Goal: Transaction & Acquisition: Download file/media

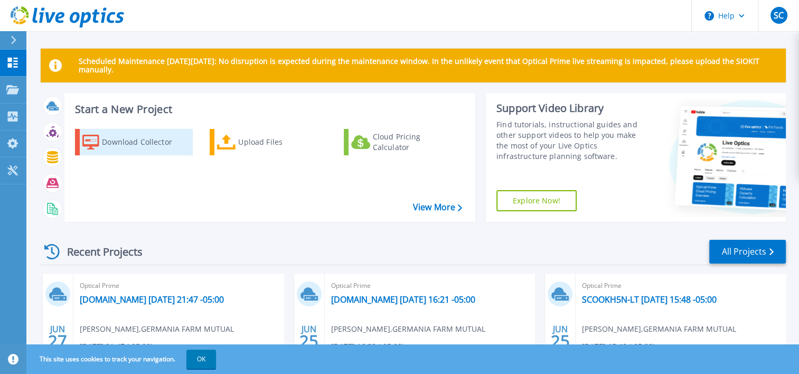
click at [143, 144] on div "Download Collector" at bounding box center [144, 142] width 85 height 21
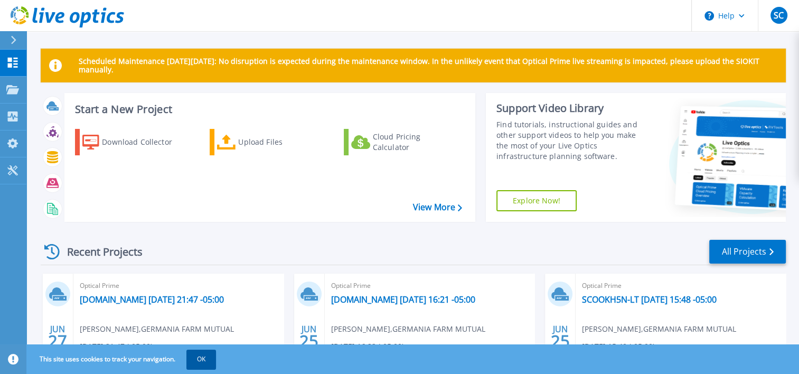
click at [205, 357] on button "OK" at bounding box center [201, 359] width 30 height 19
